Goal: Find specific page/section: Find specific page/section

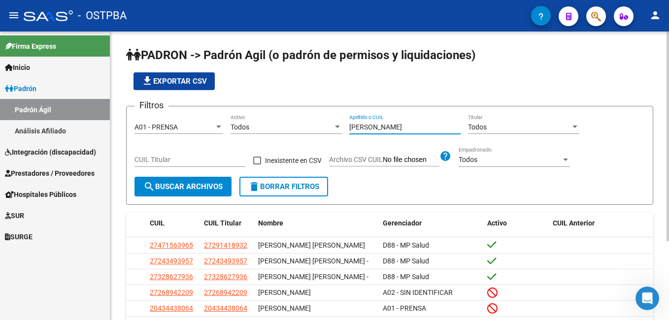
drag, startPoint x: 377, startPoint y: 128, endPoint x: 328, endPoint y: 127, distance: 49.8
click at [328, 127] on div "Filtros A01 - PRENSA Seleccionar Gerenciador Todos Activo [PERSON_NAME] o CUIL …" at bounding box center [389, 145] width 510 height 63
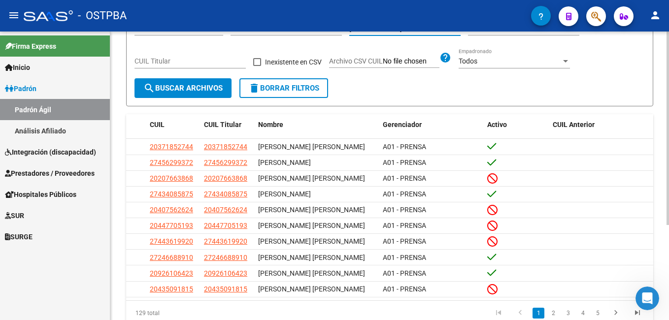
scroll to position [141, 0]
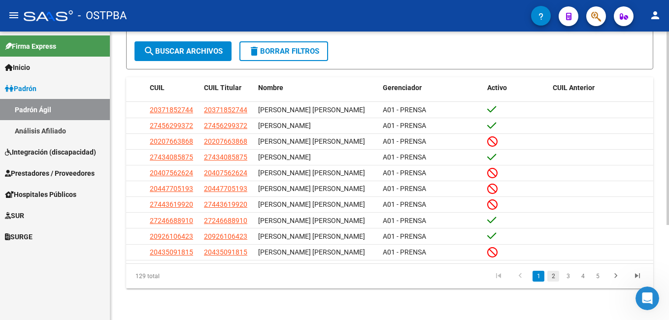
type input "[PERSON_NAME]"
click at [551, 279] on link "2" at bounding box center [553, 276] width 12 height 11
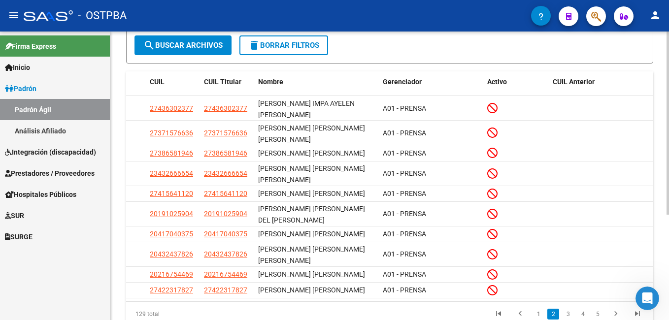
click at [569, 309] on link "3" at bounding box center [568, 314] width 12 height 11
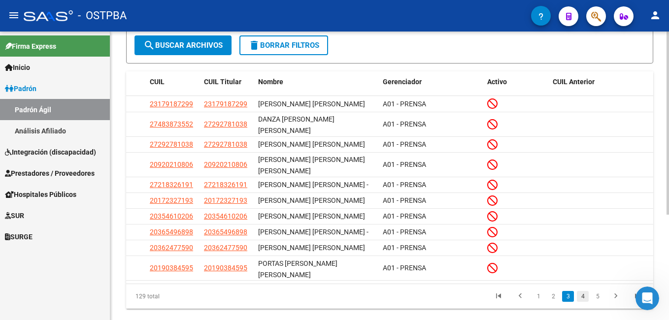
click at [586, 302] on link "4" at bounding box center [583, 296] width 12 height 11
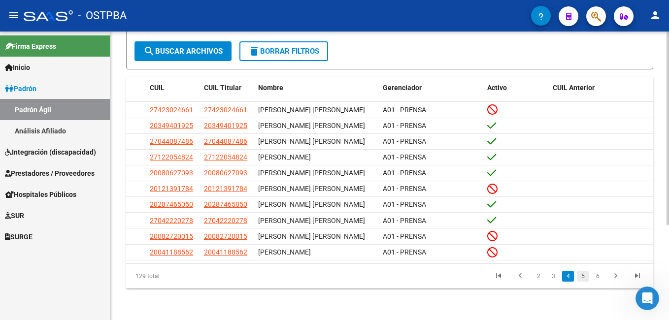
click at [583, 278] on link "5" at bounding box center [583, 276] width 12 height 11
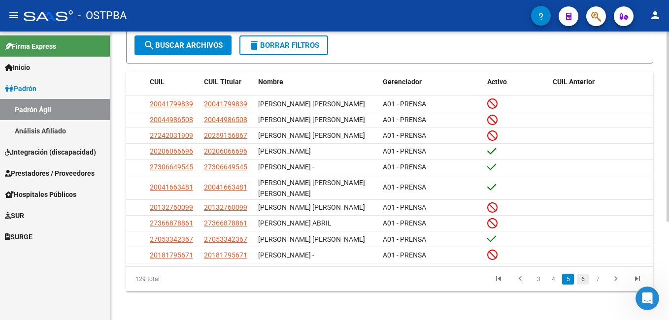
click at [582, 285] on link "6" at bounding box center [583, 279] width 12 height 11
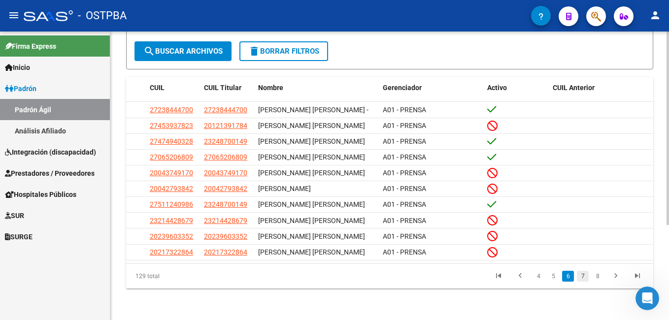
click at [583, 278] on link "7" at bounding box center [583, 276] width 12 height 11
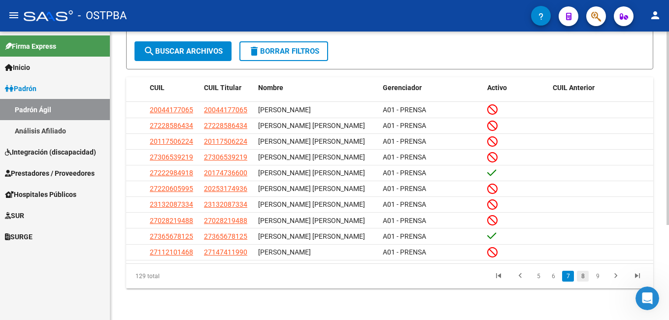
click at [584, 278] on link "8" at bounding box center [583, 276] width 12 height 11
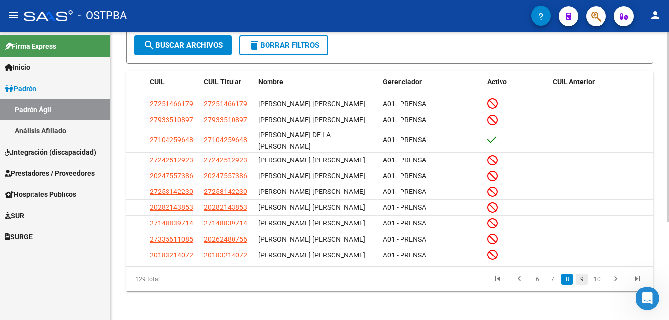
click at [581, 285] on link "9" at bounding box center [582, 279] width 12 height 11
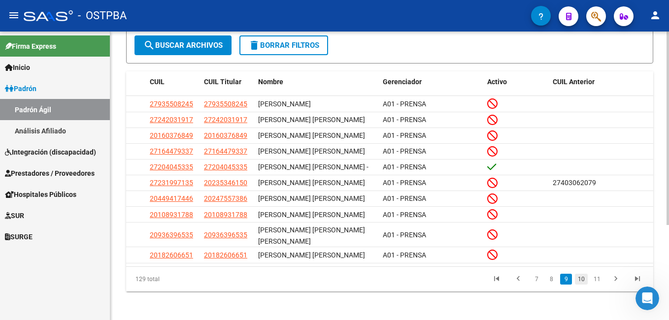
click at [581, 274] on link "10" at bounding box center [581, 279] width 13 height 11
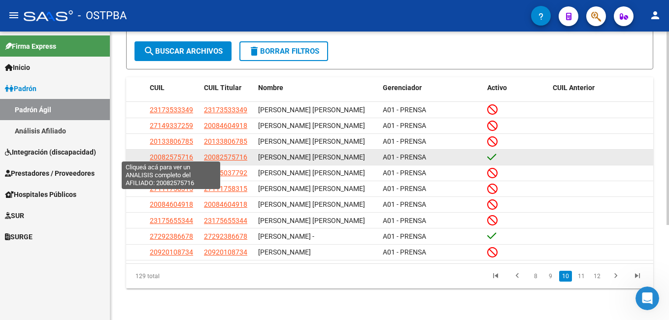
click at [171, 153] on span "20082575716" at bounding box center [171, 157] width 43 height 8
type textarea "20082575716"
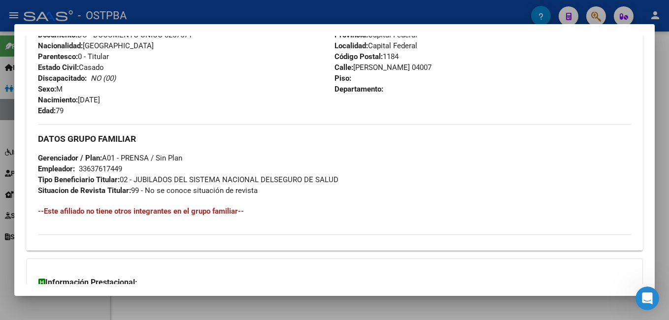
scroll to position [394, 0]
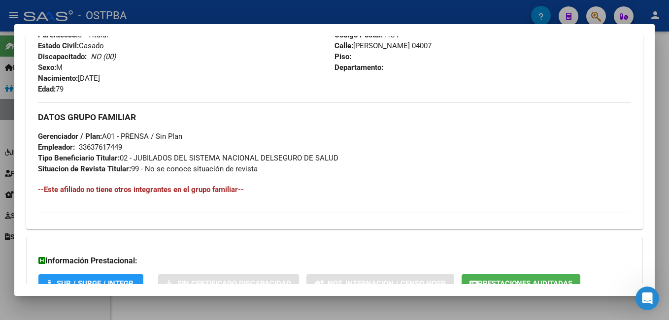
click at [306, 3] on div at bounding box center [334, 160] width 669 height 320
